Goal: Navigation & Orientation: Find specific page/section

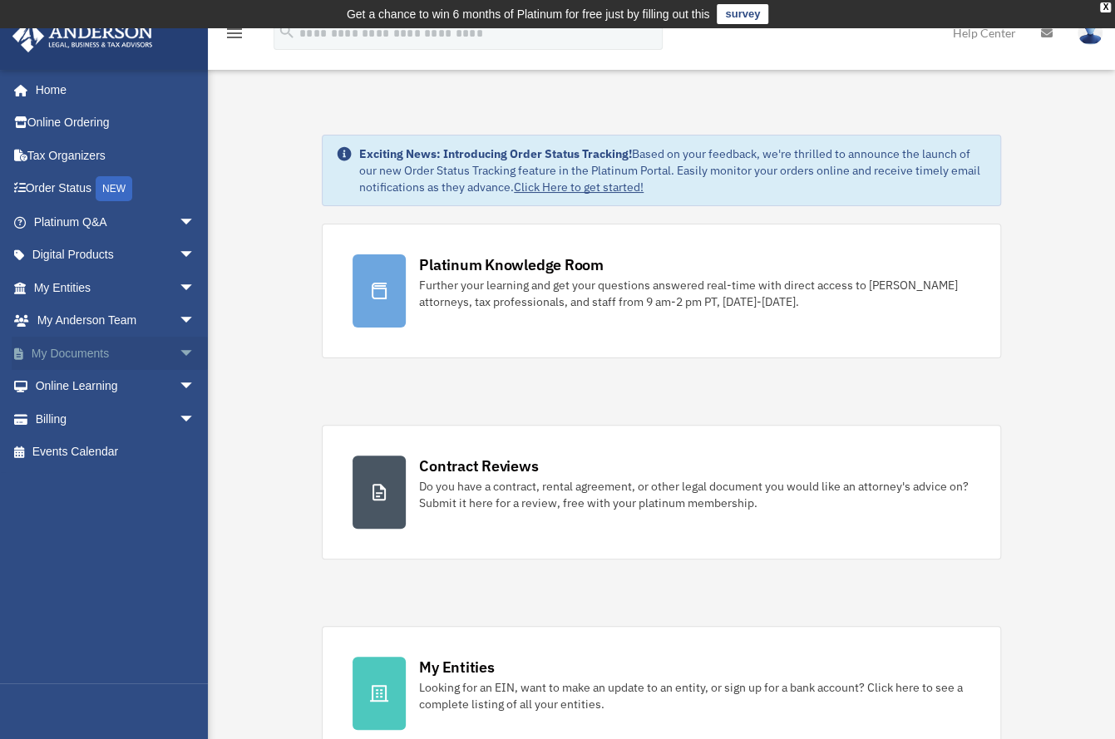
click at [179, 358] on span "arrow_drop_down" at bounding box center [195, 354] width 33 height 34
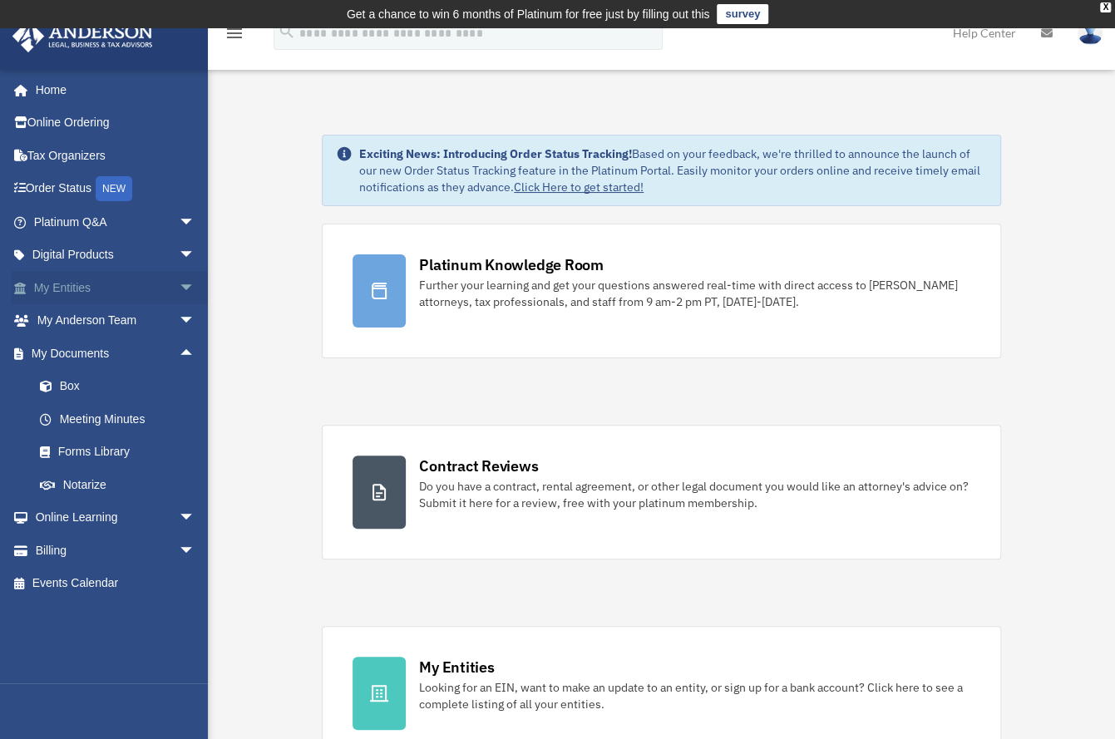
click at [179, 292] on span "arrow_drop_down" at bounding box center [195, 288] width 33 height 34
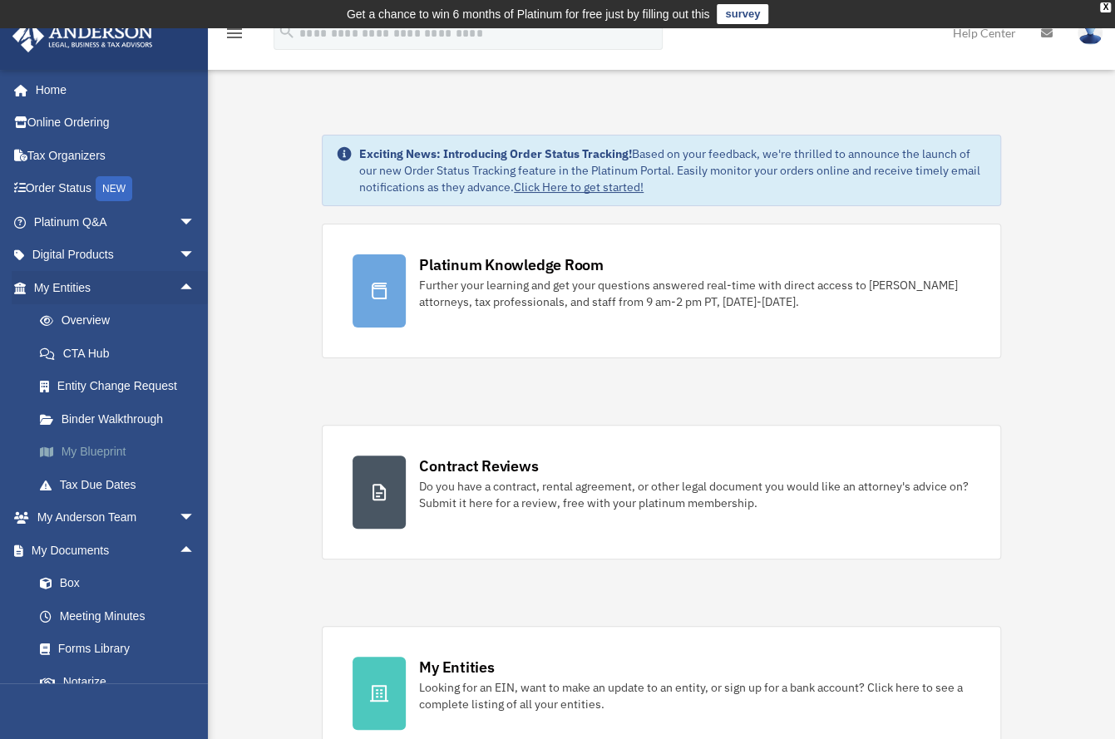
click at [126, 456] on link "My Blueprint" at bounding box center [121, 452] width 197 height 33
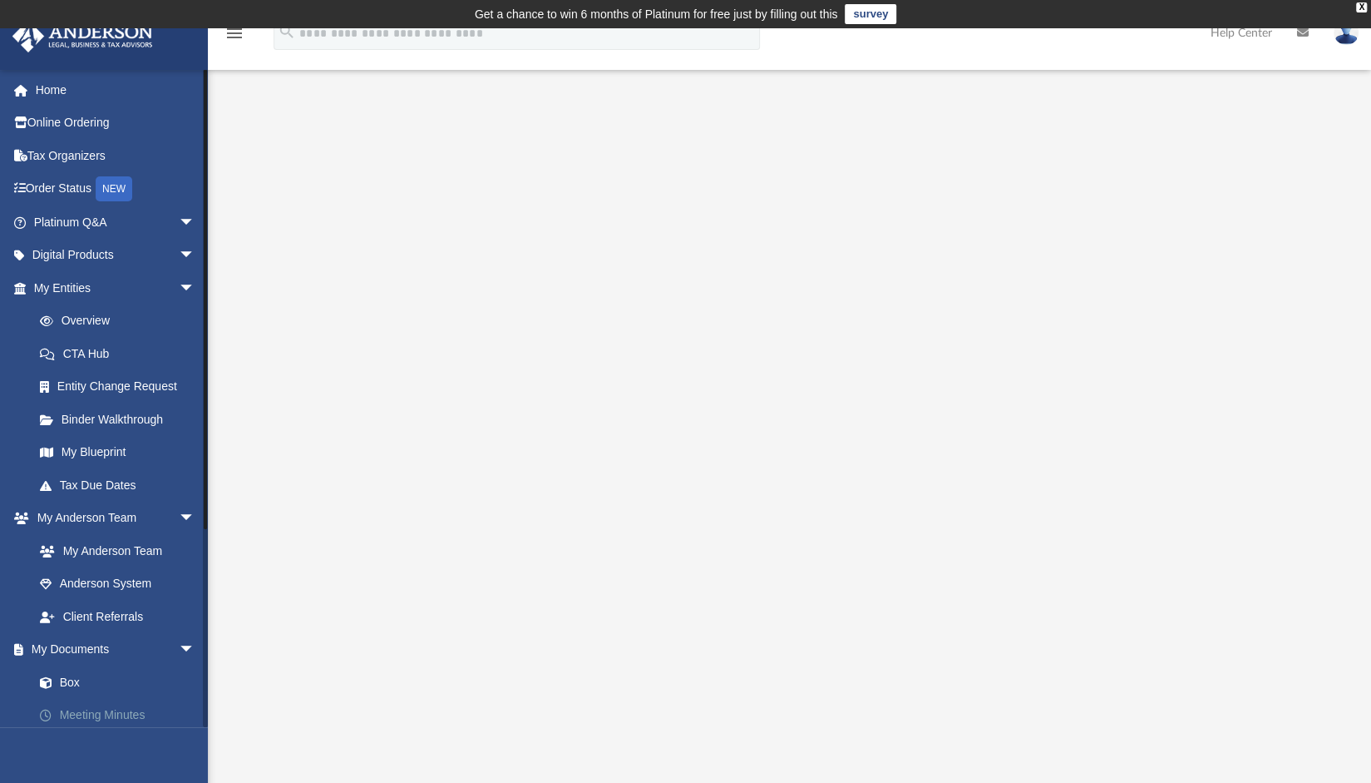
click at [103, 714] on link "Meeting Minutes" at bounding box center [121, 715] width 197 height 33
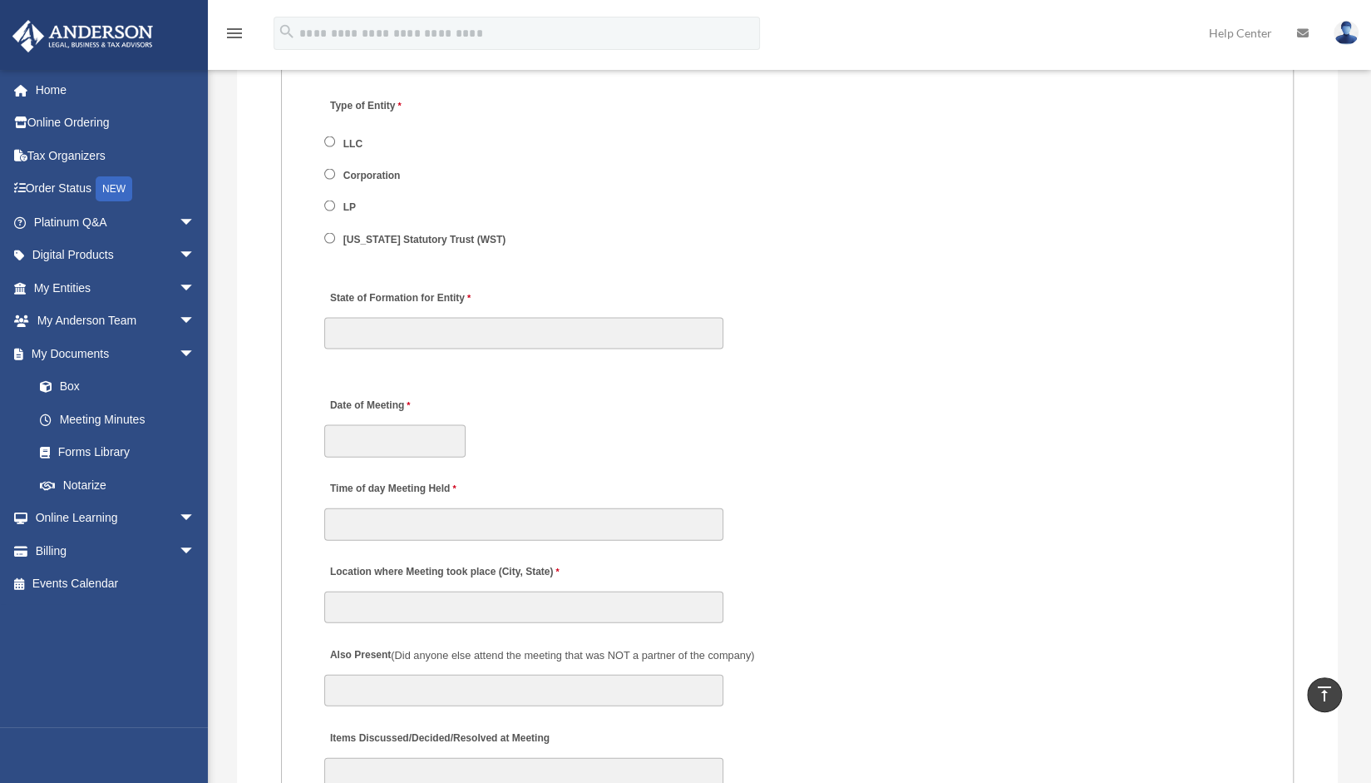
scroll to position [2245, 0]
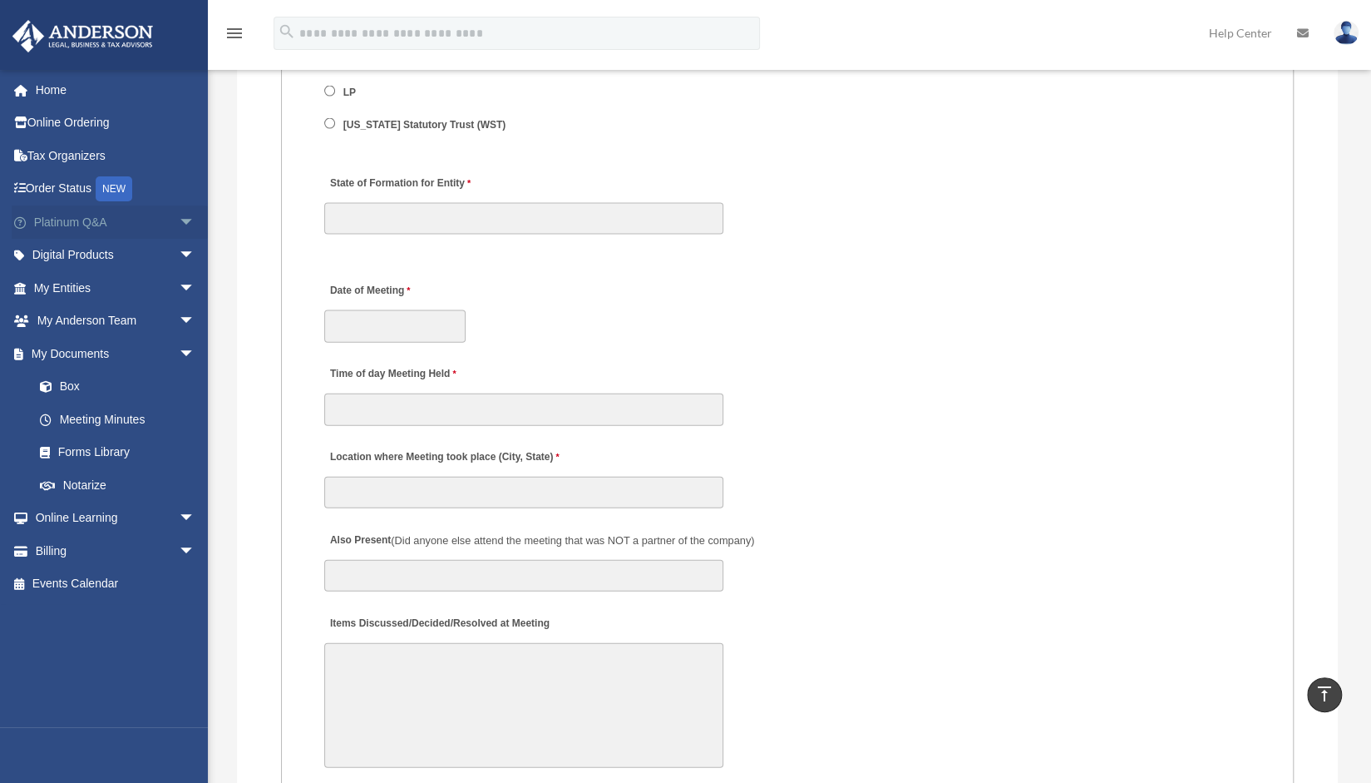
click at [107, 214] on link "Platinum Q&A arrow_drop_down" at bounding box center [116, 221] width 209 height 33
click at [91, 229] on link "Platinum Q&A arrow_drop_down" at bounding box center [116, 221] width 209 height 33
click at [179, 222] on span "arrow_drop_down" at bounding box center [195, 222] width 33 height 34
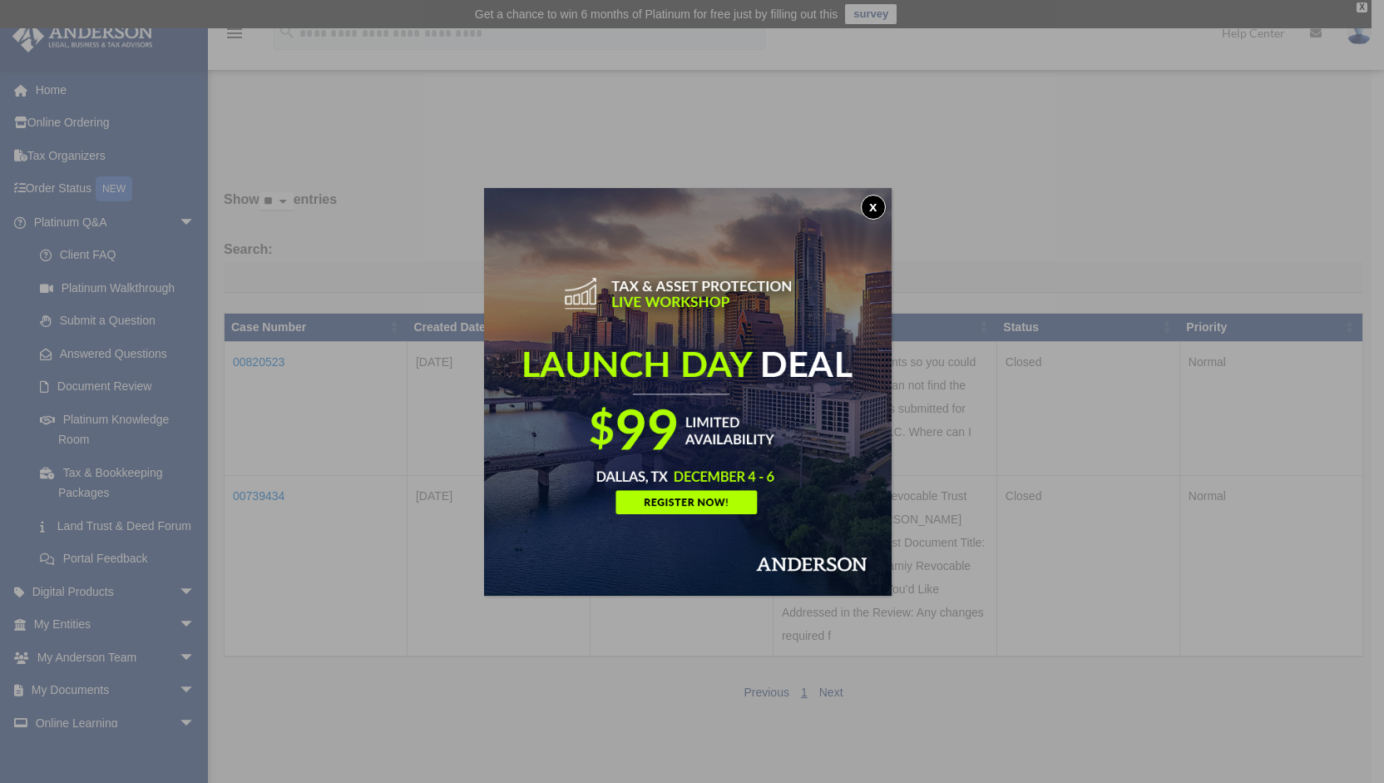
click at [131, 523] on div "x" at bounding box center [692, 391] width 1384 height 783
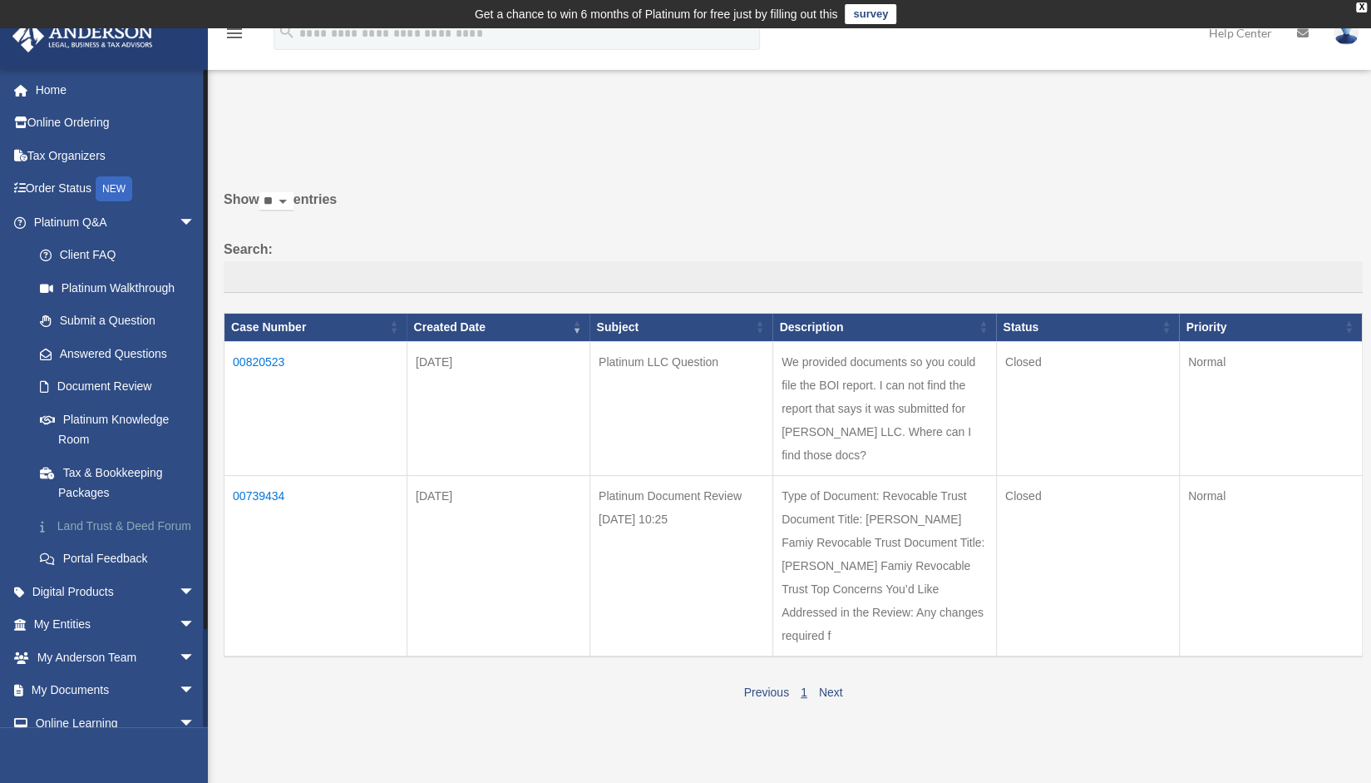
click at [111, 535] on link "Land Trust & Deed Forum" at bounding box center [121, 525] width 197 height 33
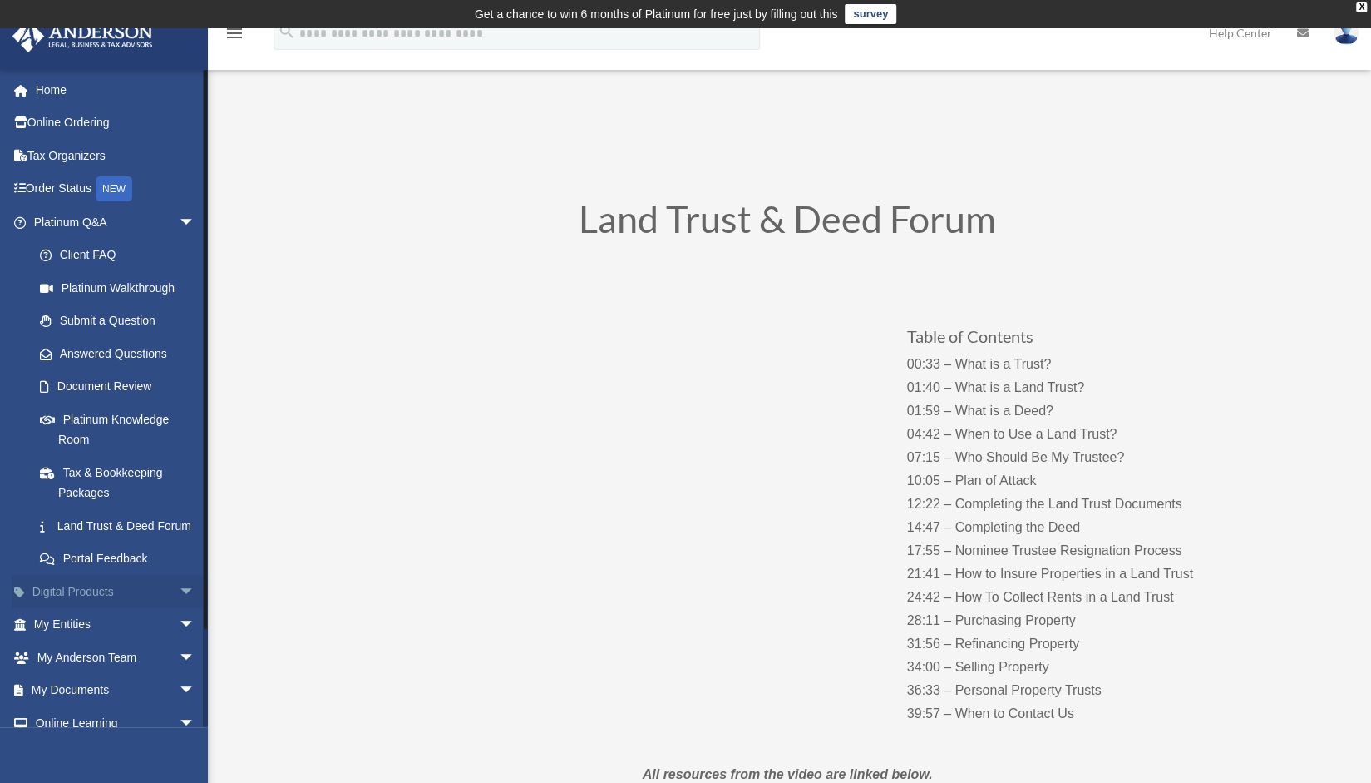
click at [179, 609] on span "arrow_drop_down" at bounding box center [195, 592] width 33 height 34
